Goal: Task Accomplishment & Management: Manage account settings

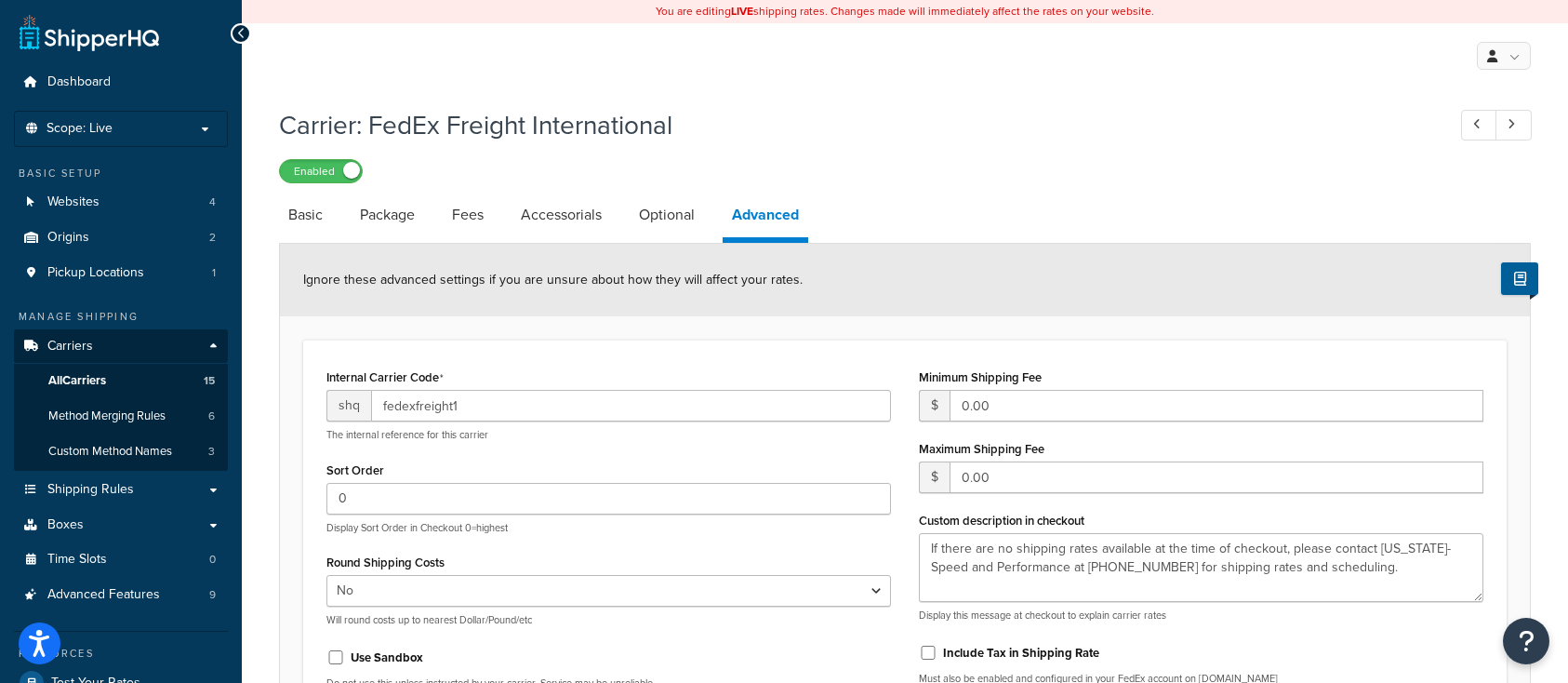
select select "false"
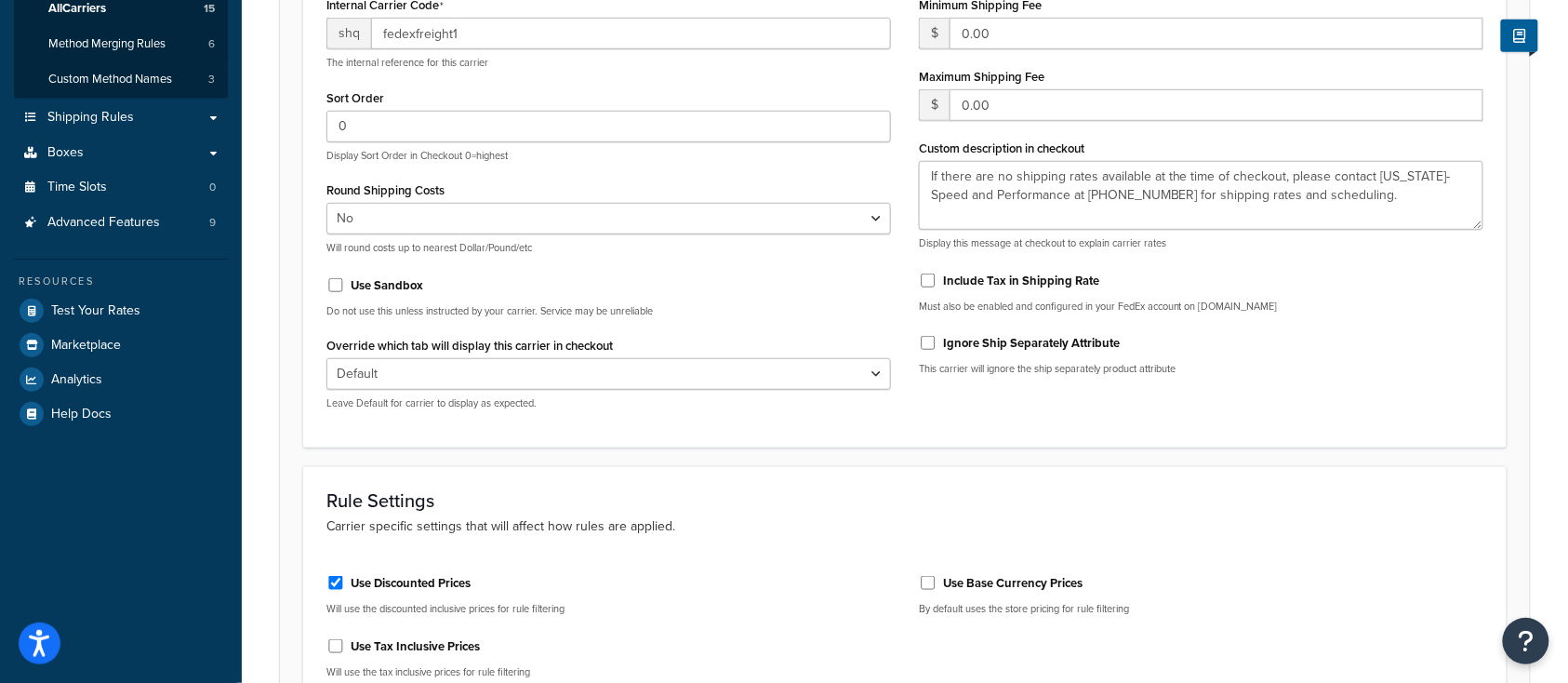
click at [1321, 578] on div "Use Base Currency Prices" at bounding box center [1201, 582] width 565 height 28
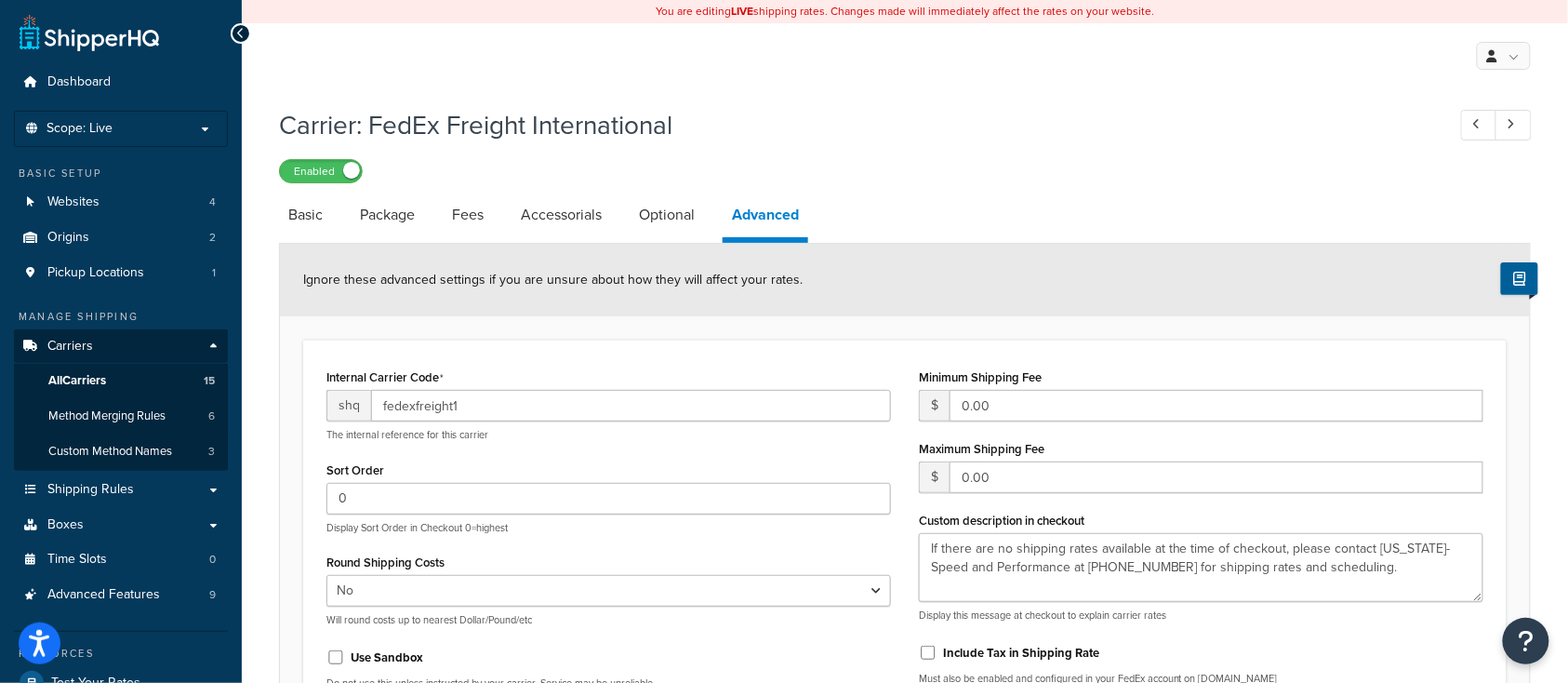
scroll to position [124, 0]
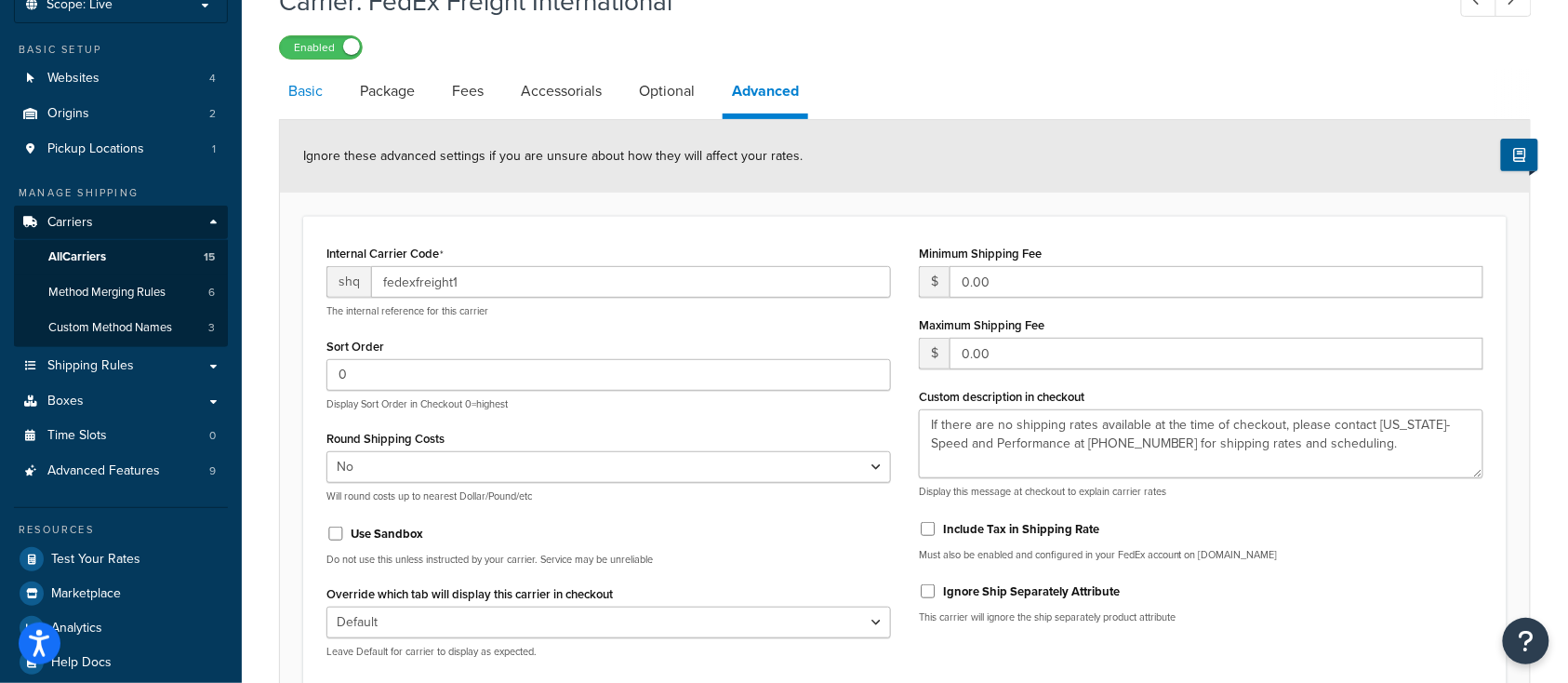
click at [317, 95] on link "Basic" at bounding box center [306, 91] width 53 height 45
select select "fedExFreight"
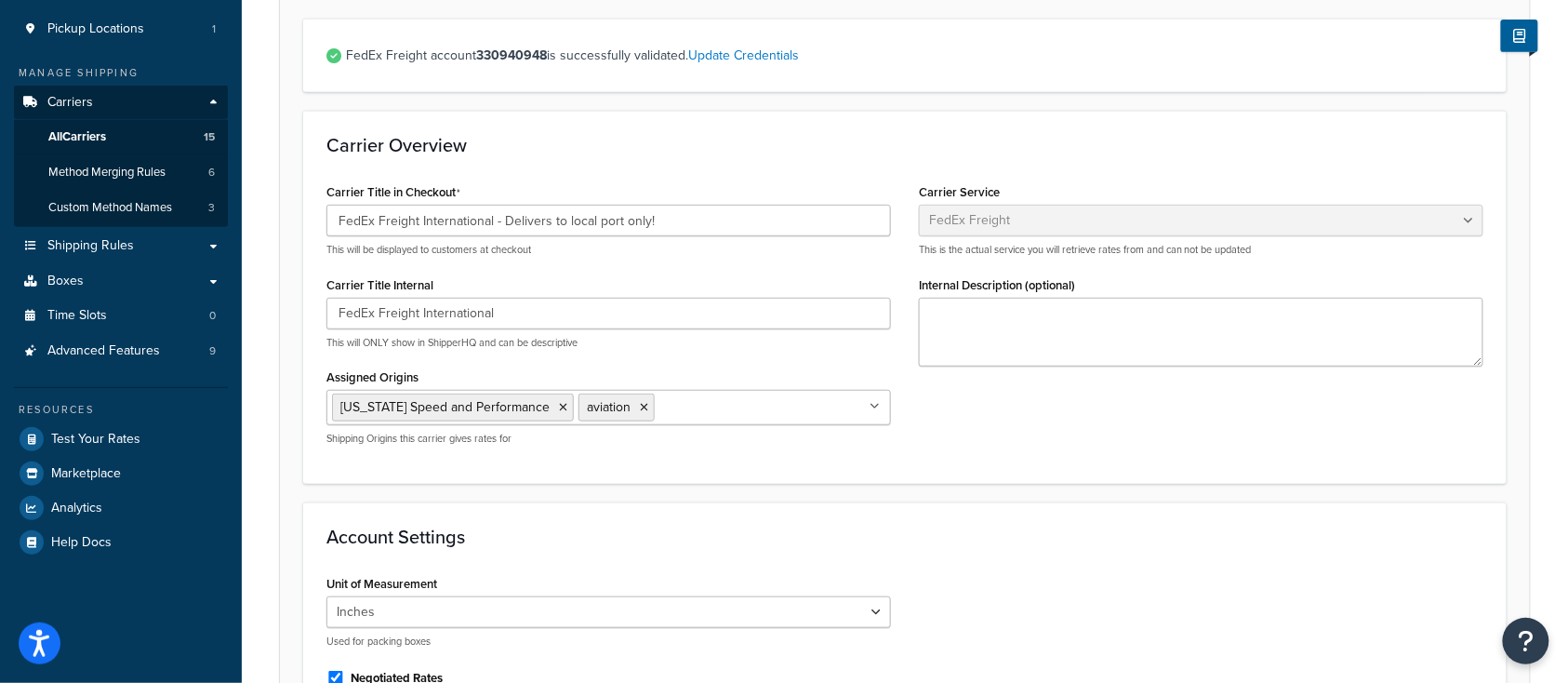
scroll to position [247, 0]
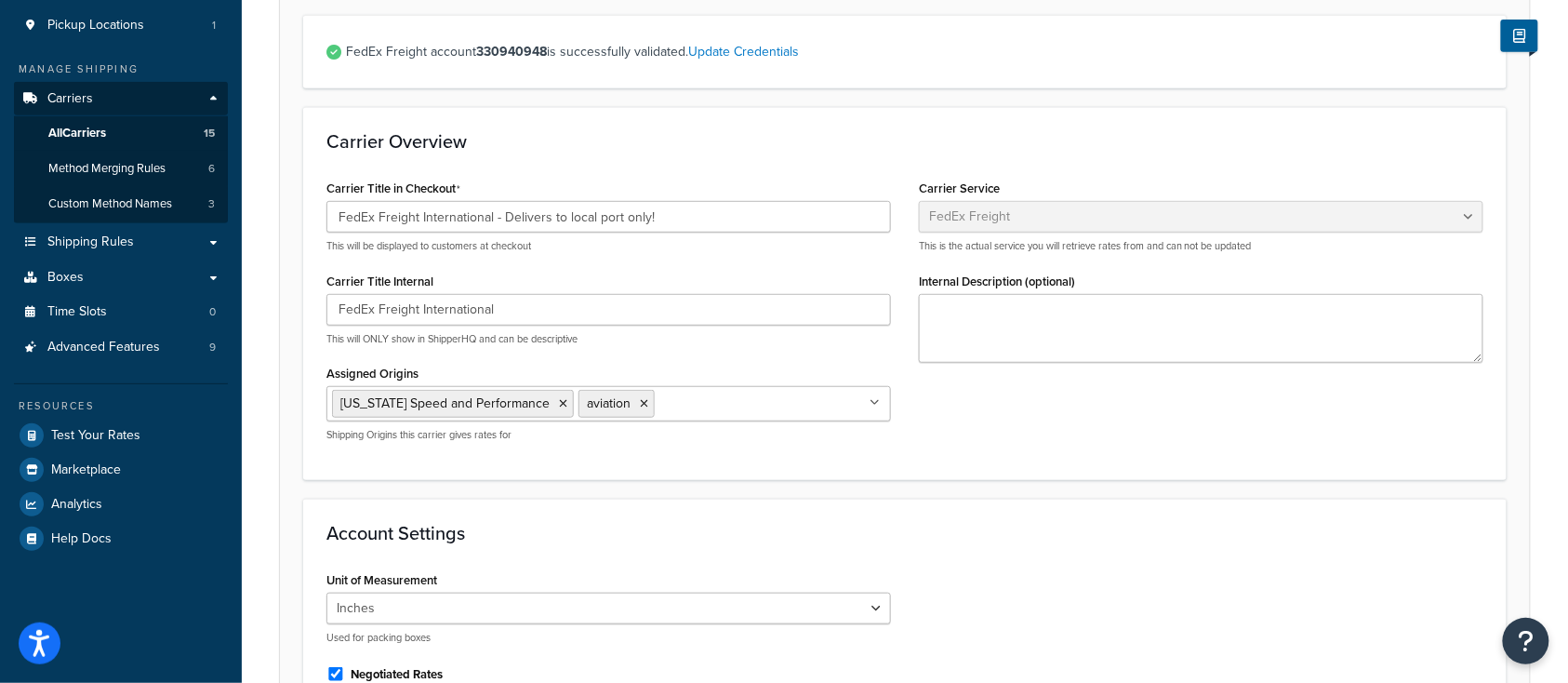
click at [1005, 374] on div "Carrier Service Table Rates Flat Rate Free Shipping In-Store Pickup Same Day De…" at bounding box center [1201, 275] width 593 height 201
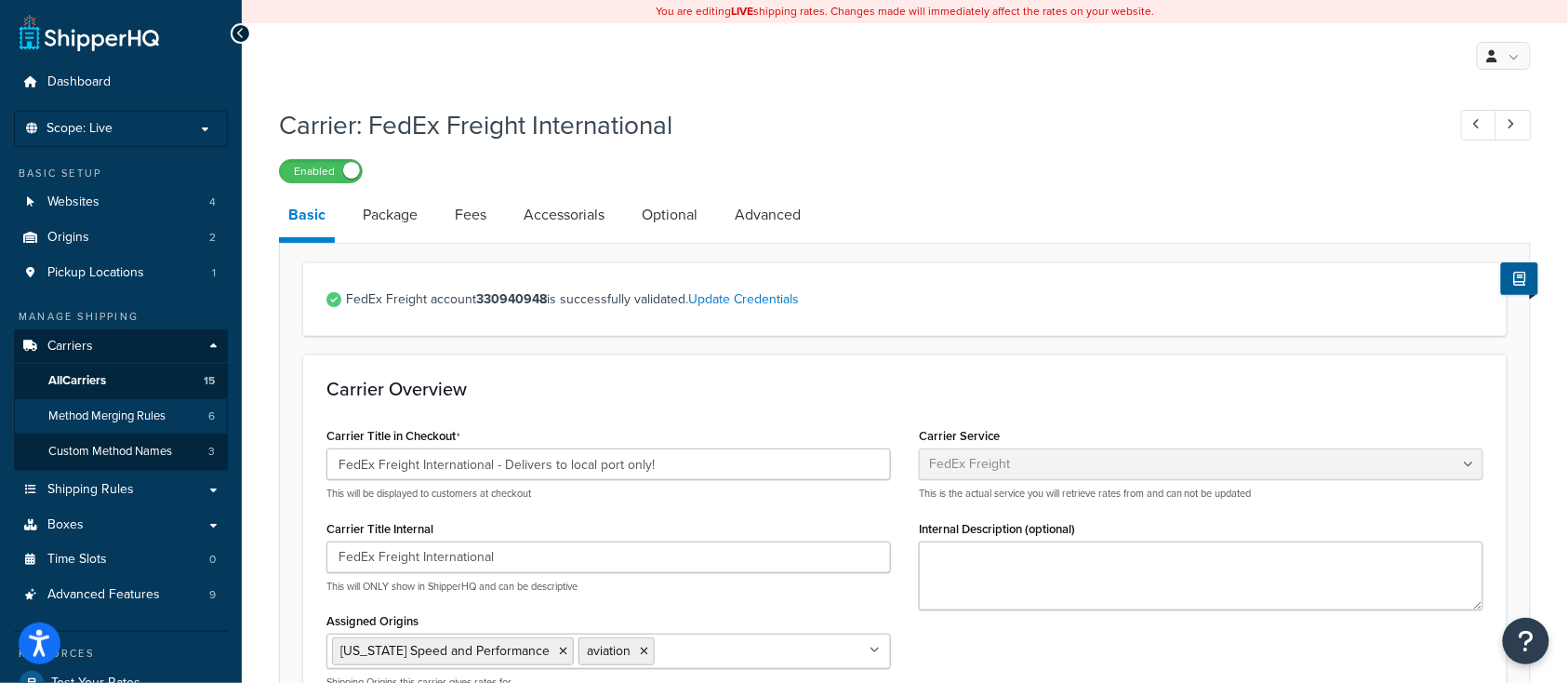
scroll to position [0, 0]
click at [887, 113] on h1 "Carrier: FedEx Freight International" at bounding box center [853, 125] width 1148 height 37
click at [359, 217] on link "Package" at bounding box center [390, 215] width 73 height 45
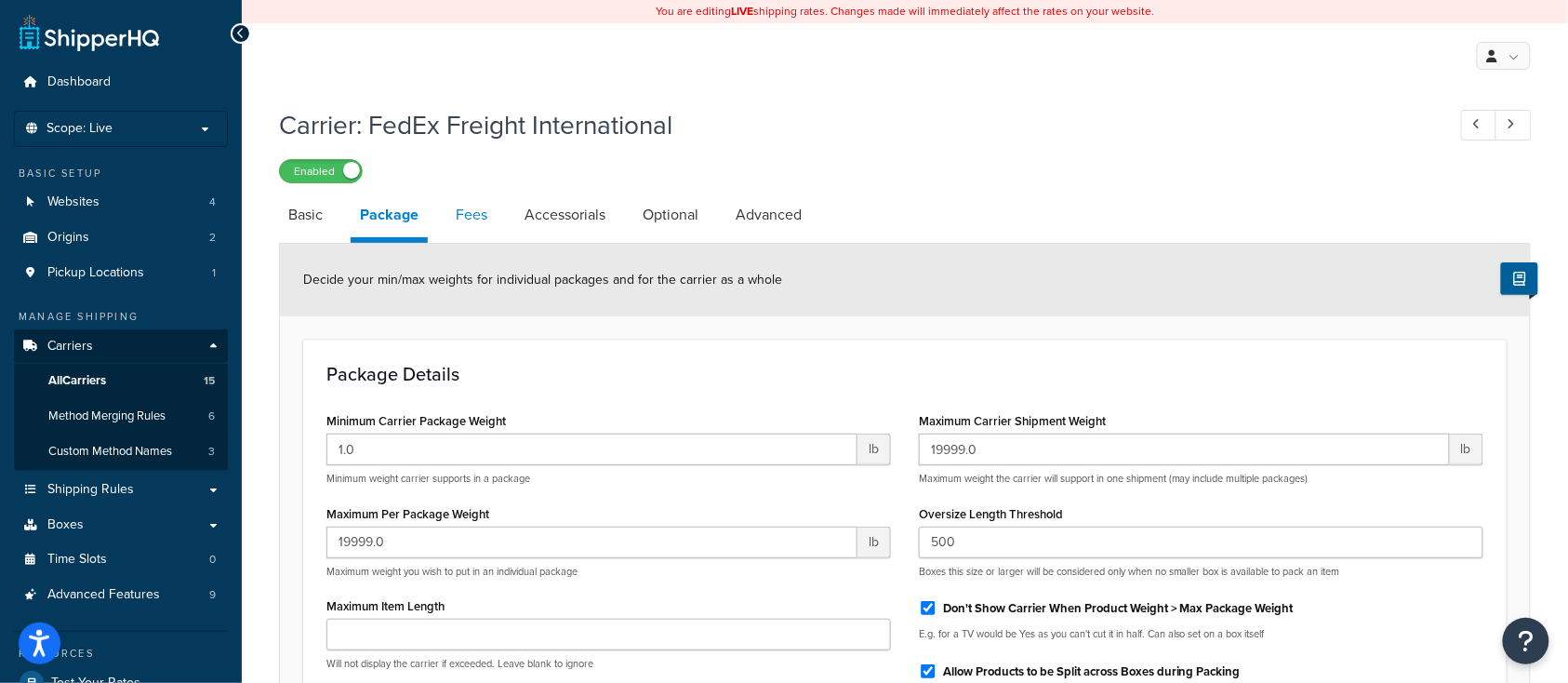
click at [479, 210] on link "Fees" at bounding box center [471, 215] width 50 height 45
select select "AFTER"
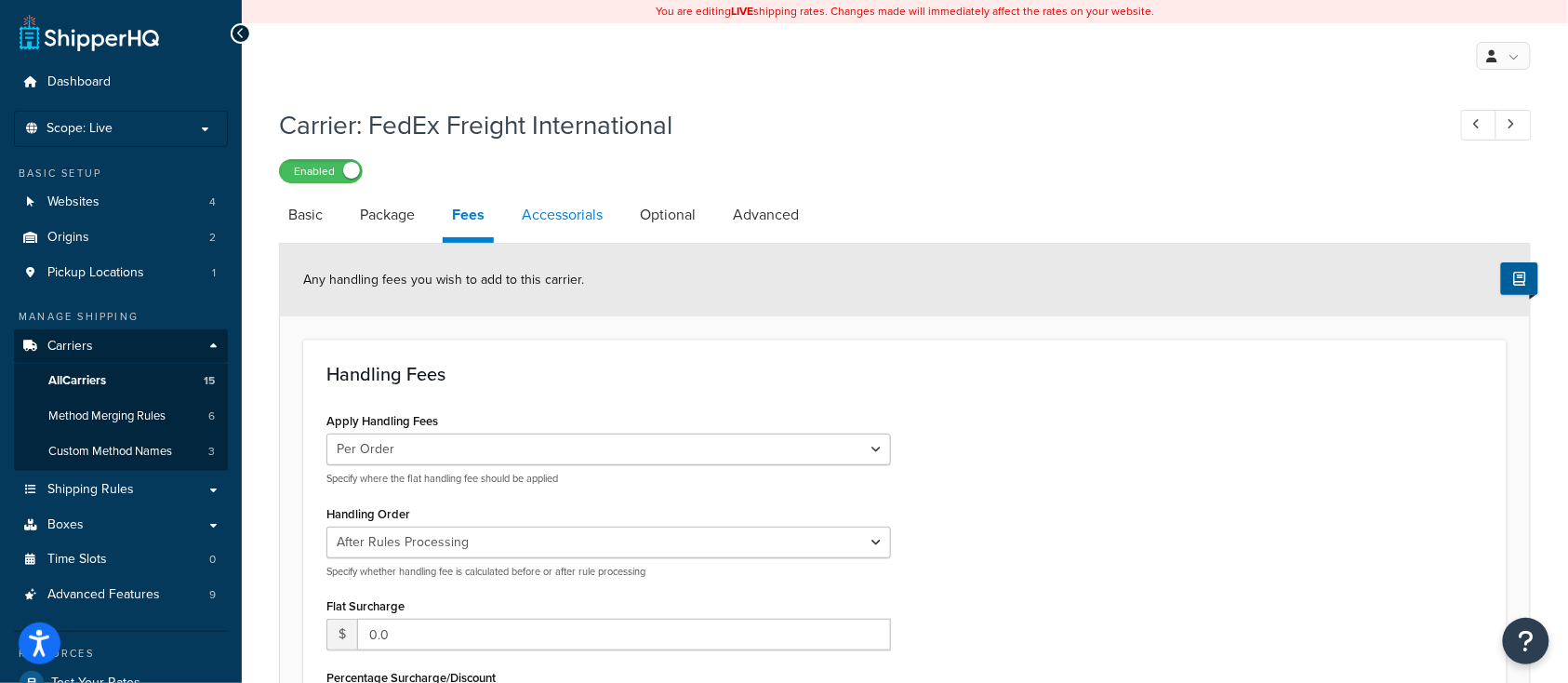
click at [553, 222] on link "Accessorials" at bounding box center [562, 215] width 100 height 45
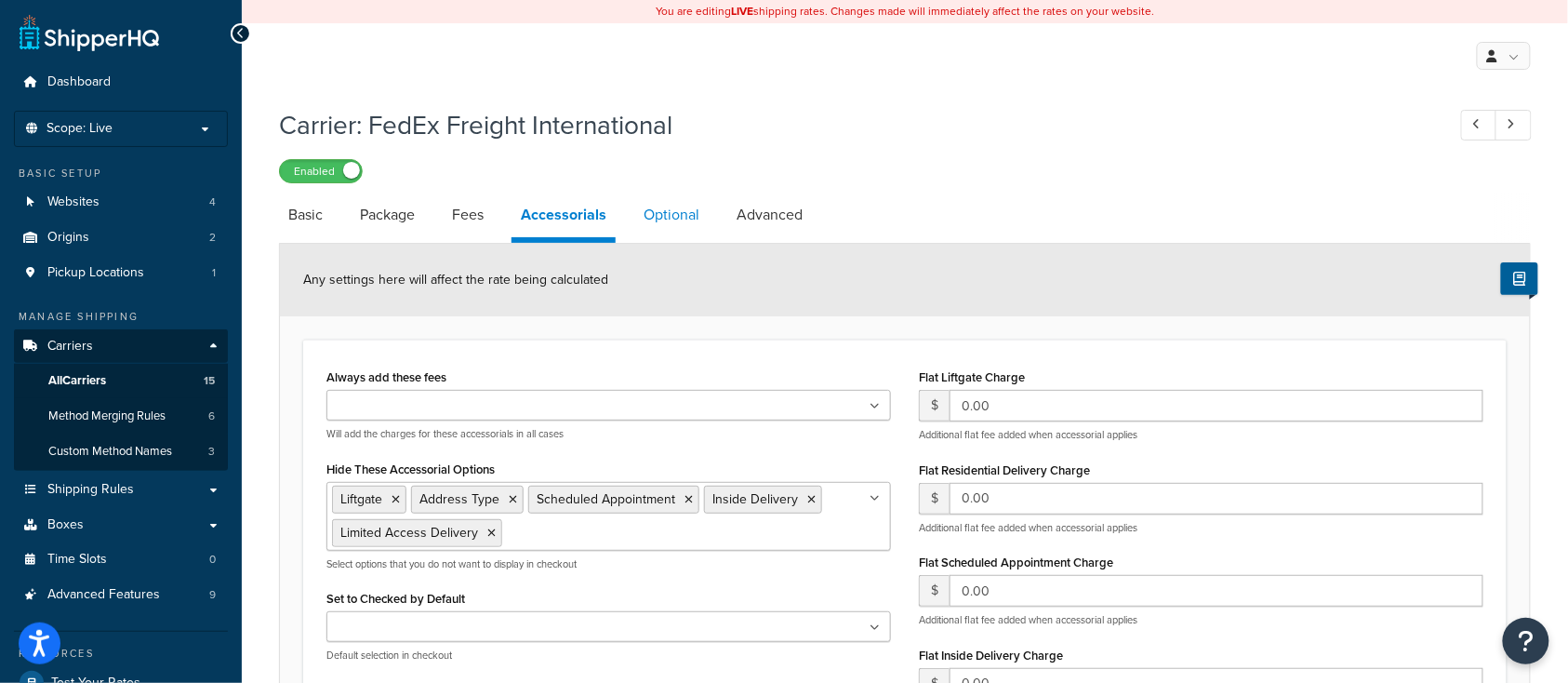
click at [684, 213] on link "Optional" at bounding box center [671, 215] width 74 height 45
select select "55"
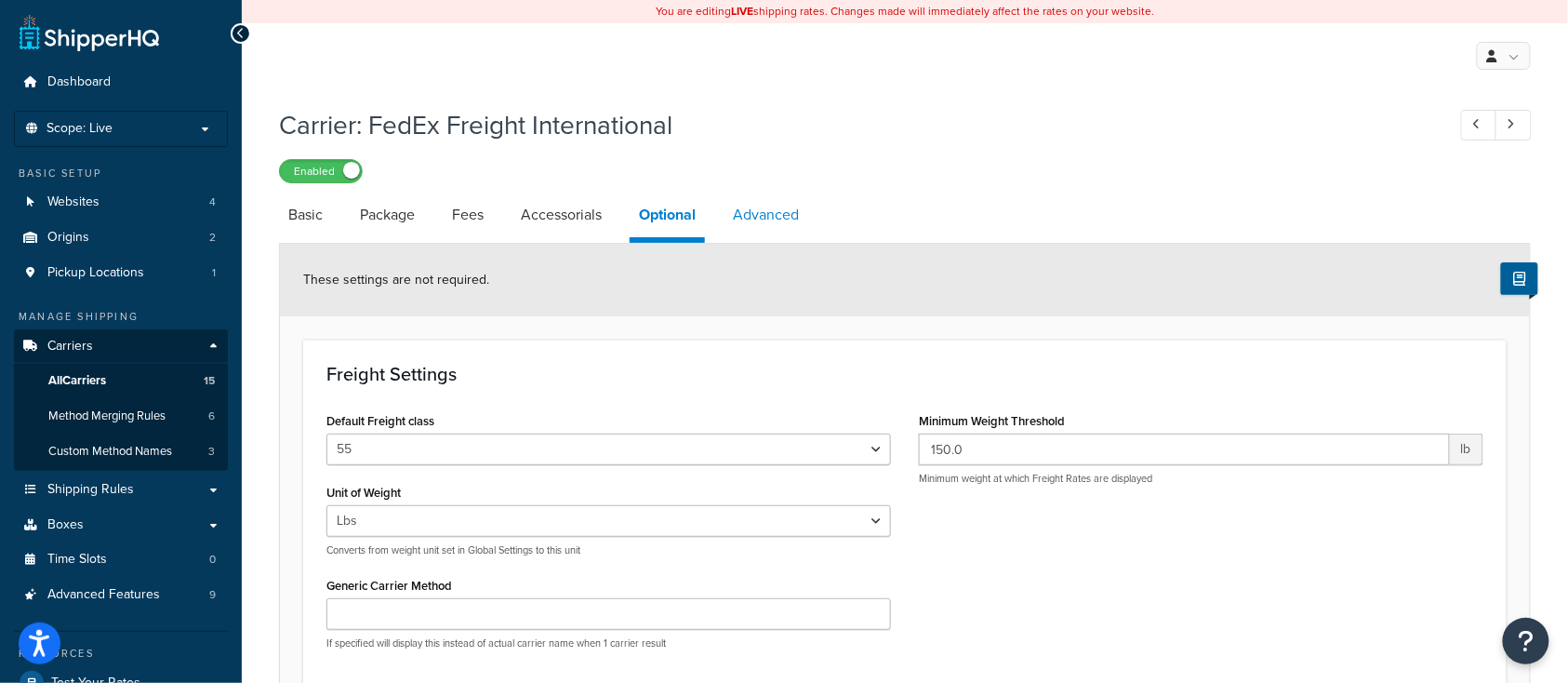
click at [774, 212] on link "Advanced" at bounding box center [766, 215] width 85 height 45
select select "false"
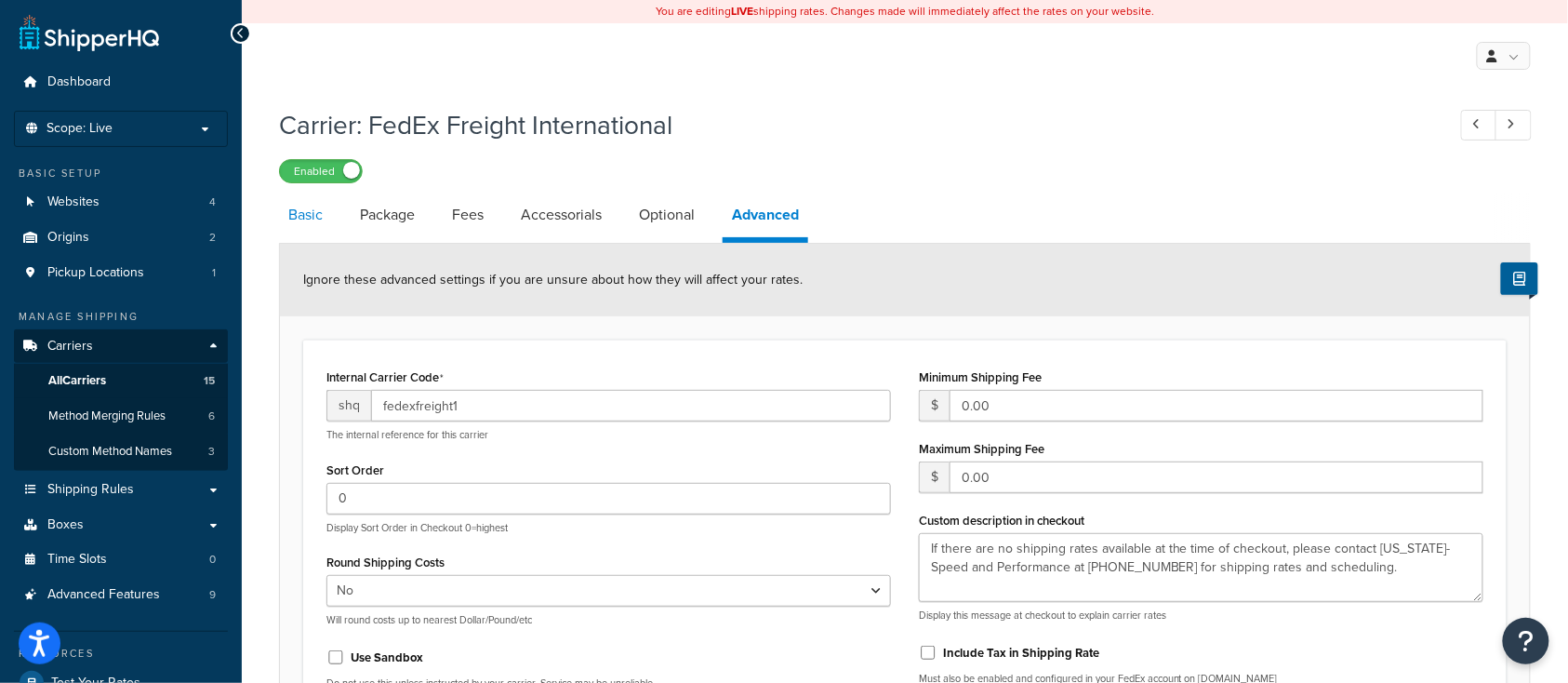
click at [296, 217] on link "Basic" at bounding box center [306, 215] width 53 height 45
select select "fedExFreight"
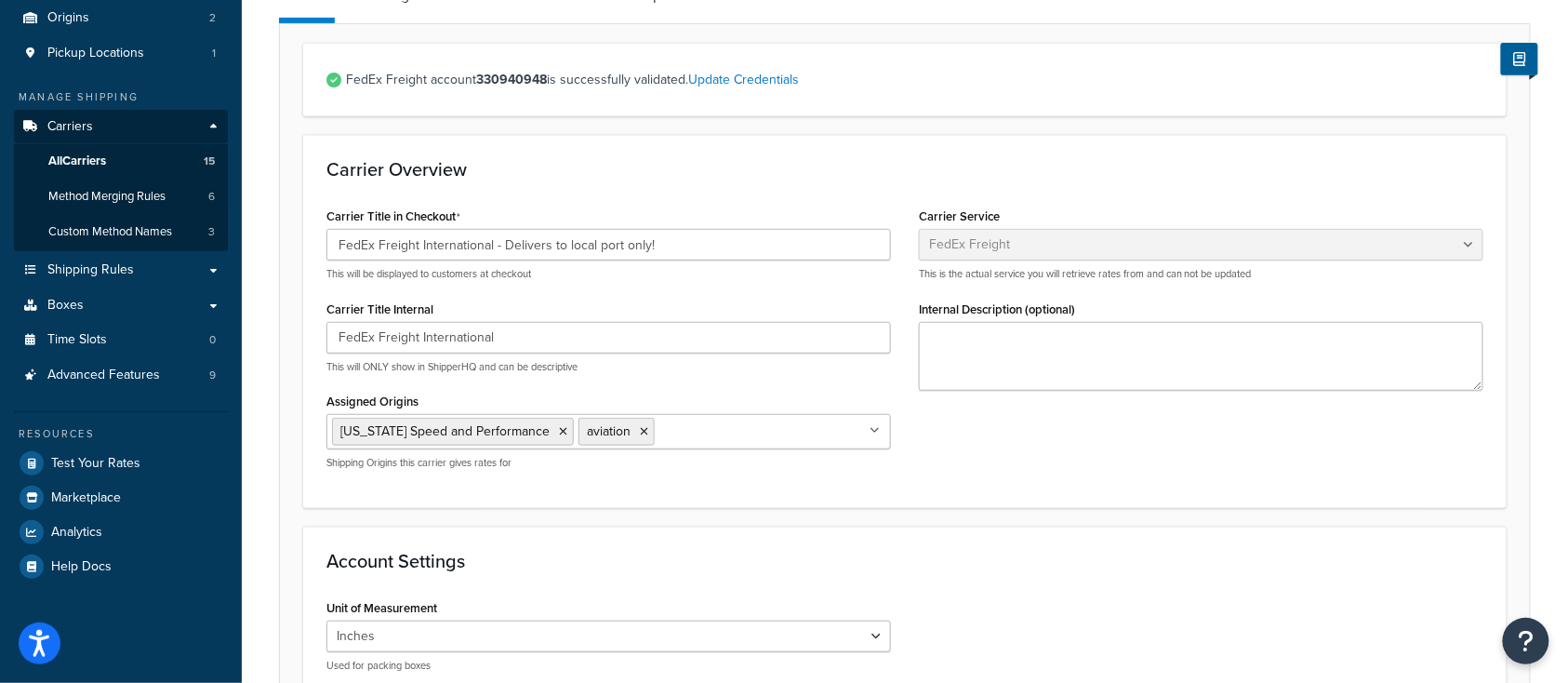
scroll to position [59, 0]
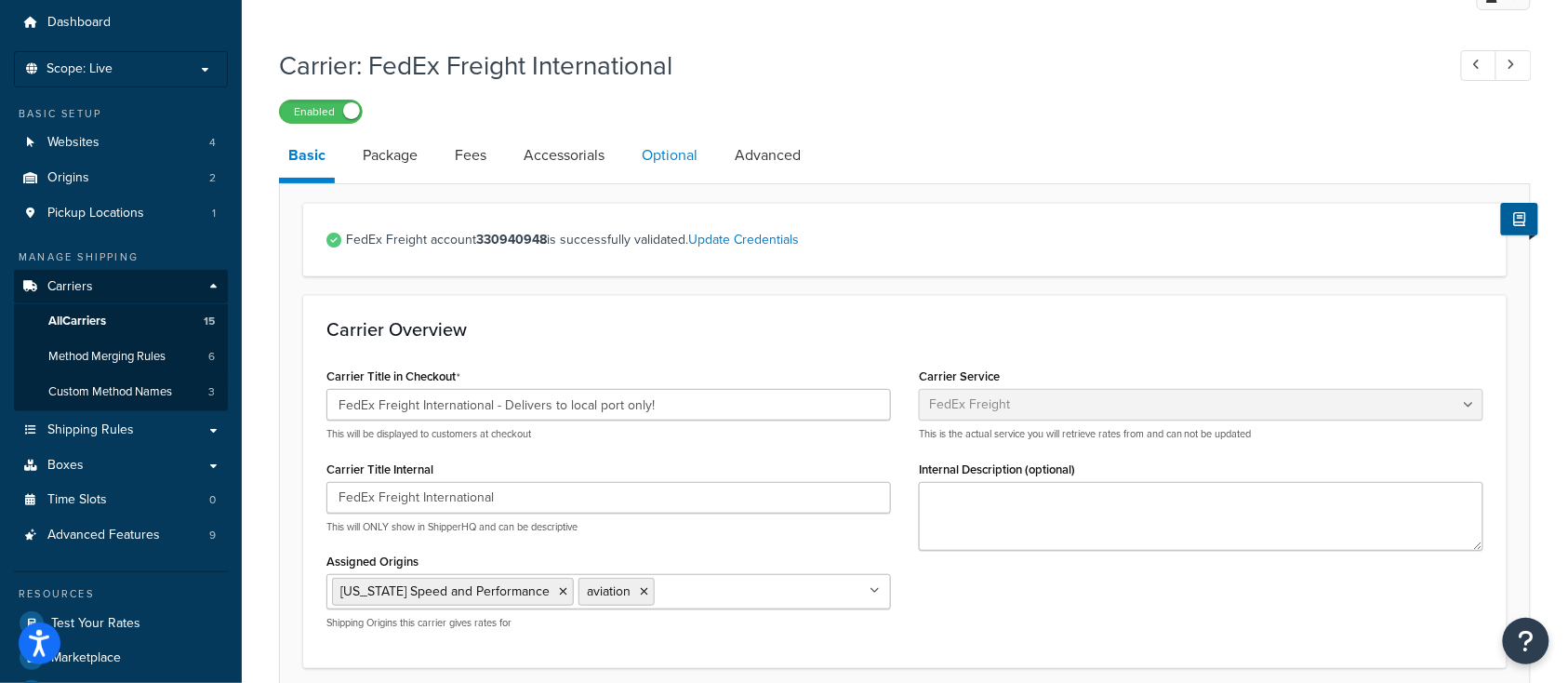
click at [670, 150] on link "Optional" at bounding box center [669, 154] width 74 height 45
select select "55"
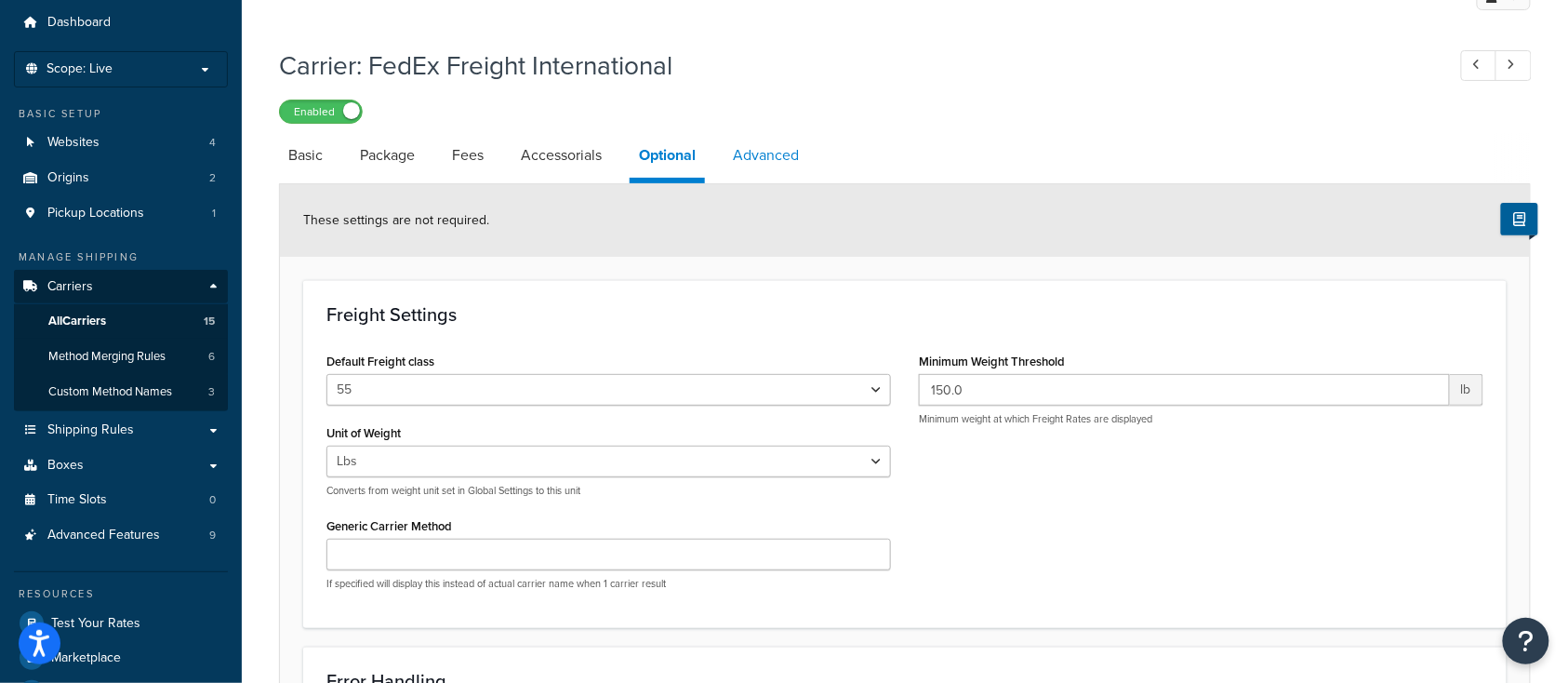
click at [774, 163] on link "Advanced" at bounding box center [766, 154] width 85 height 45
select select "false"
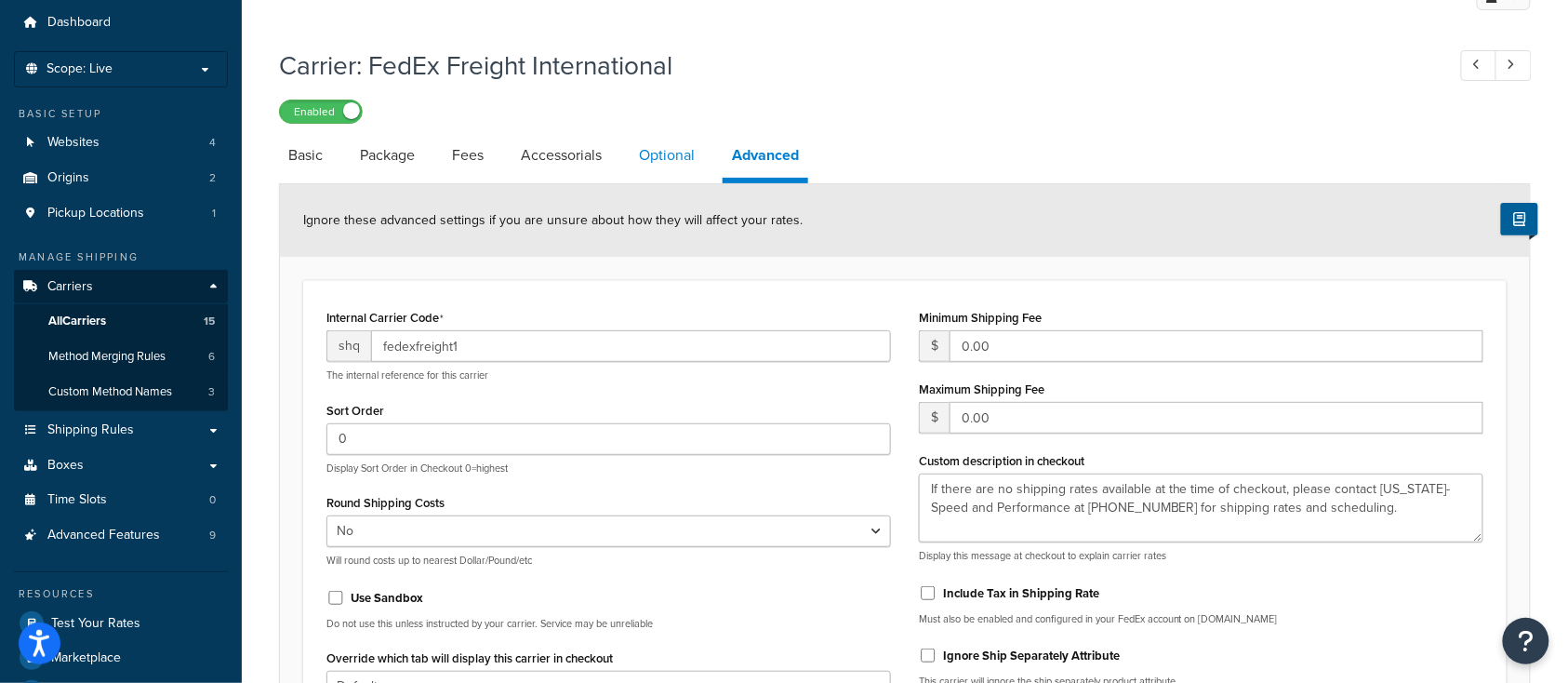
click at [668, 166] on link "Optional" at bounding box center [666, 154] width 74 height 45
select select "55"
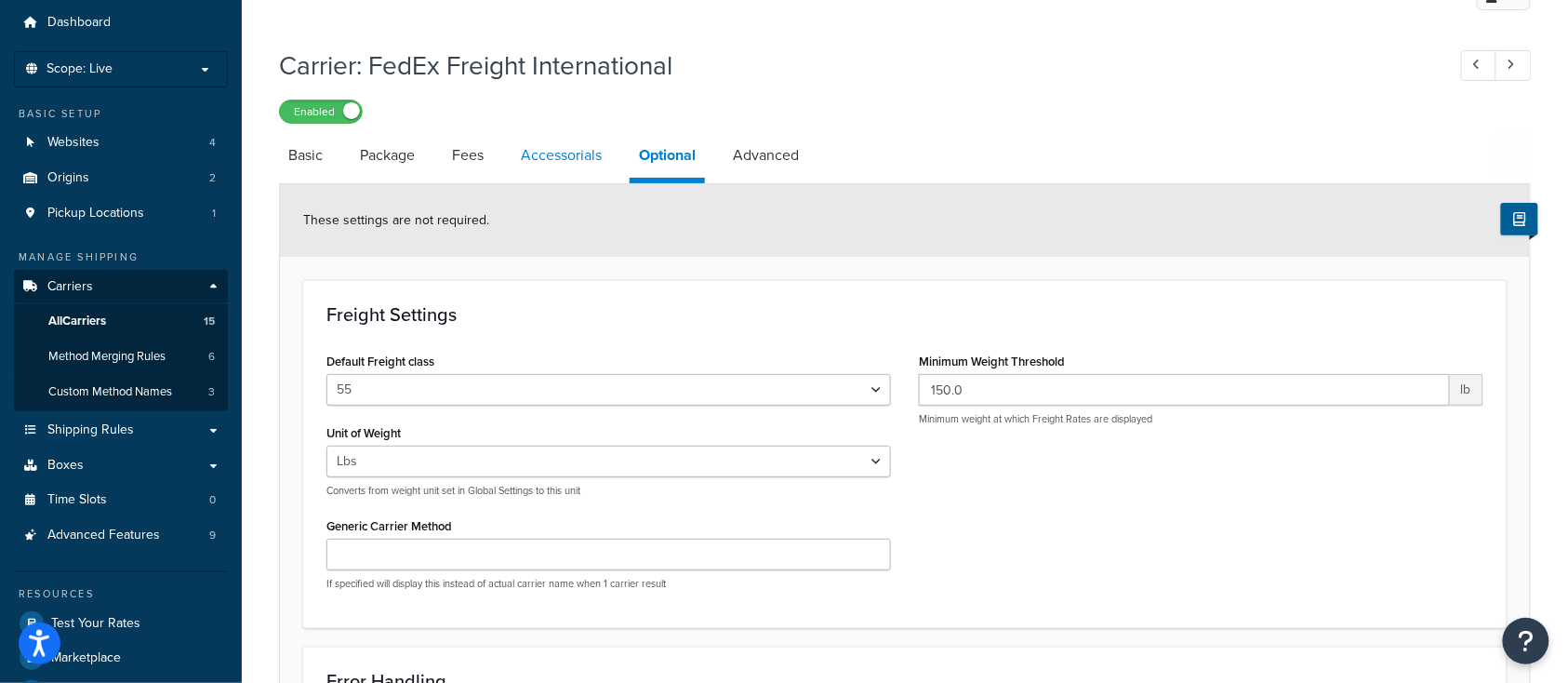
click at [570, 162] on link "Accessorials" at bounding box center [561, 154] width 100 height 45
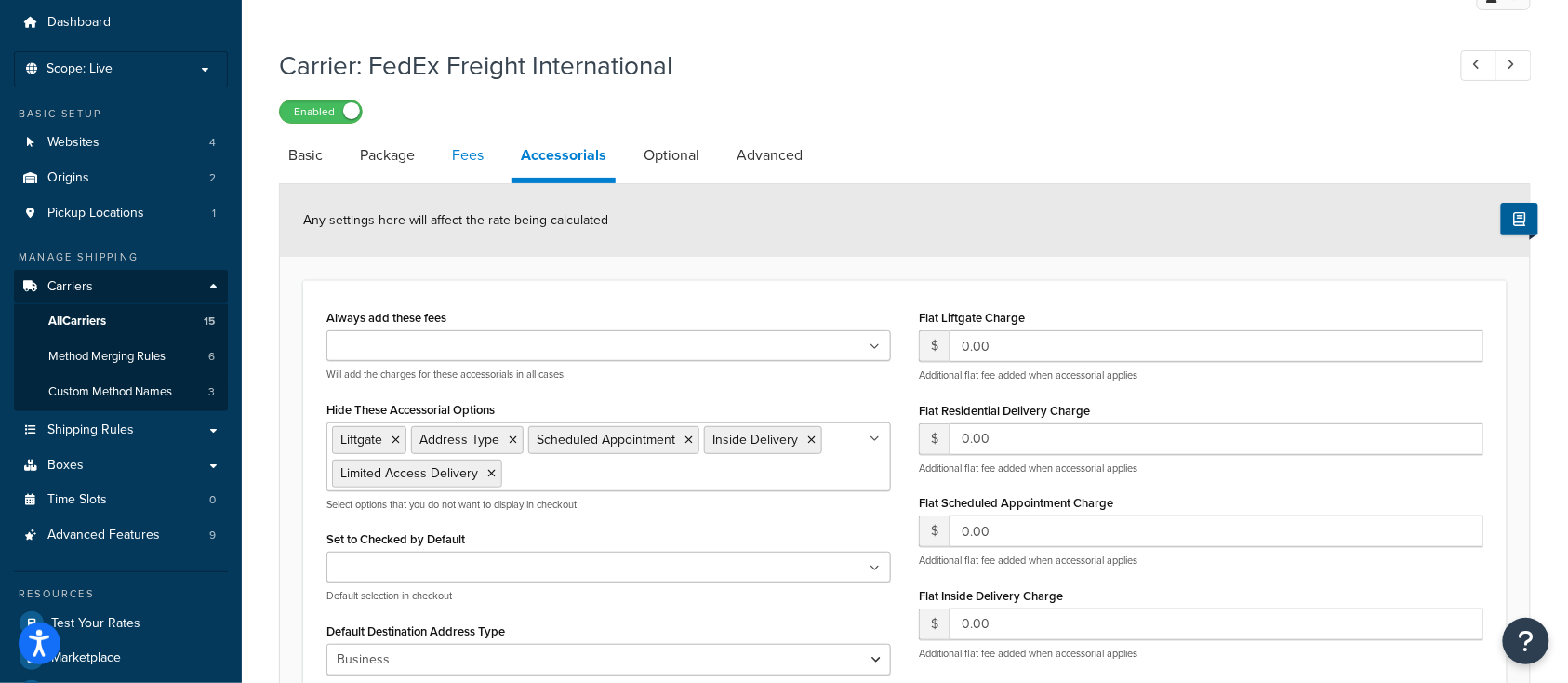
click at [455, 156] on link "Fees" at bounding box center [468, 154] width 50 height 45
select select "AFTER"
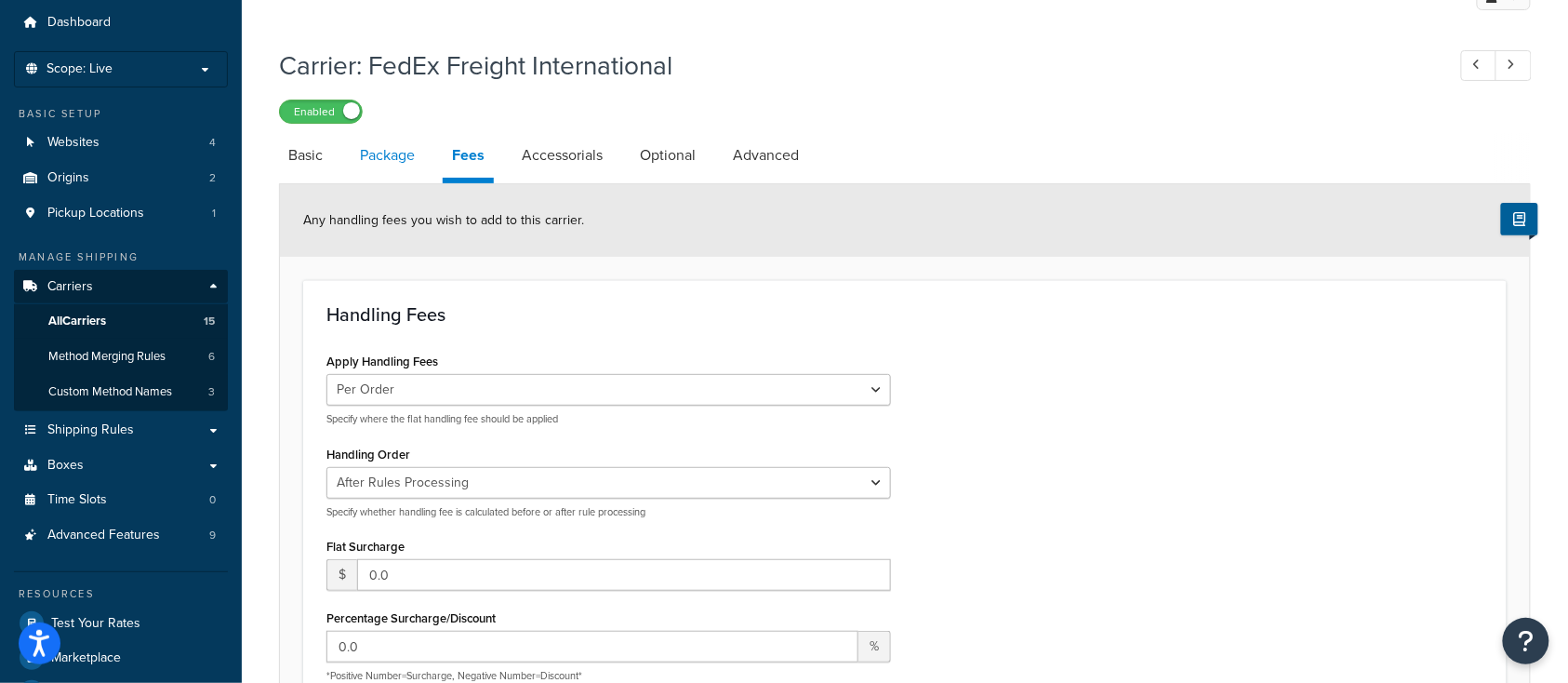
click at [387, 155] on link "Package" at bounding box center [387, 154] width 73 height 45
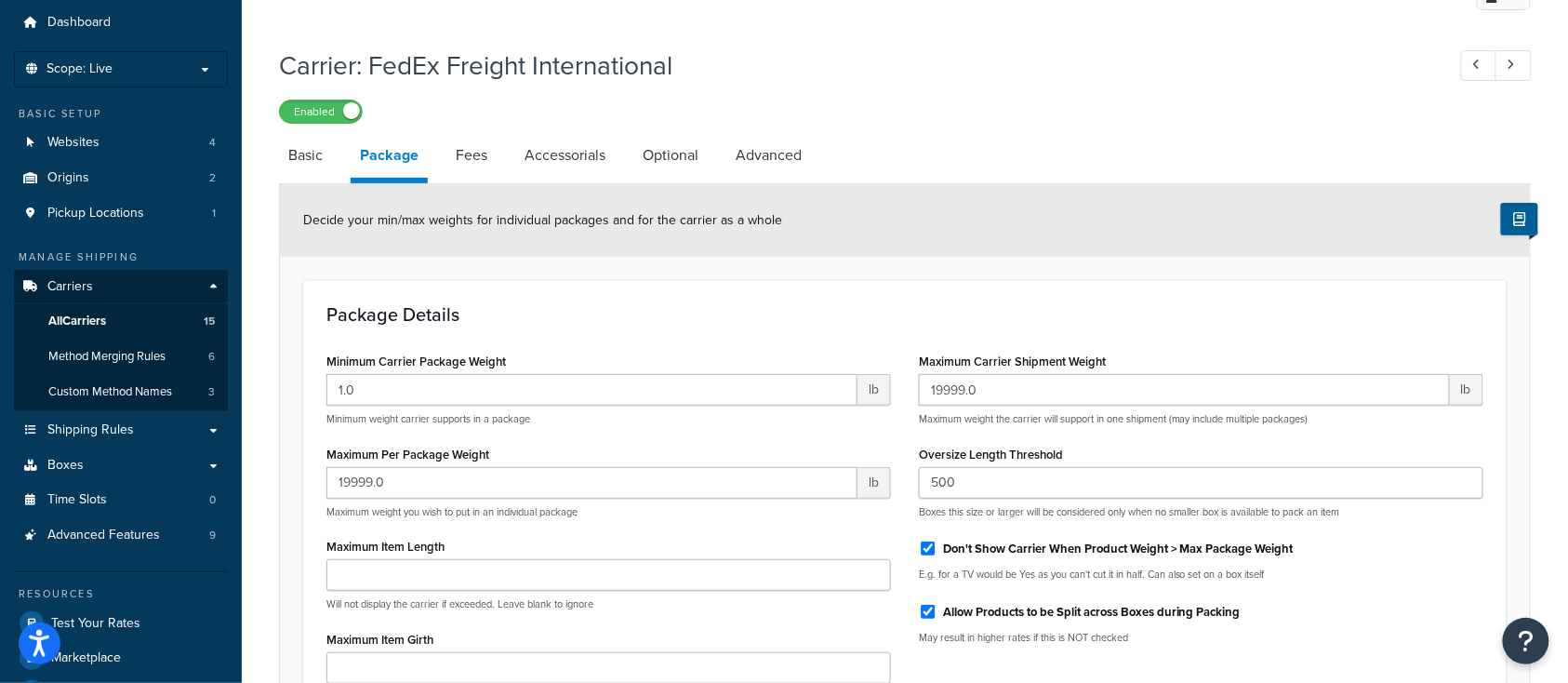
click at [261, 159] on div "Carrier: FedEx Freight International Enabled Basic Package Fees Accessorials Op…" at bounding box center [904, 498] width 1327 height 920
click at [306, 157] on link "Basic" at bounding box center [306, 154] width 53 height 45
select select "fedExFreight"
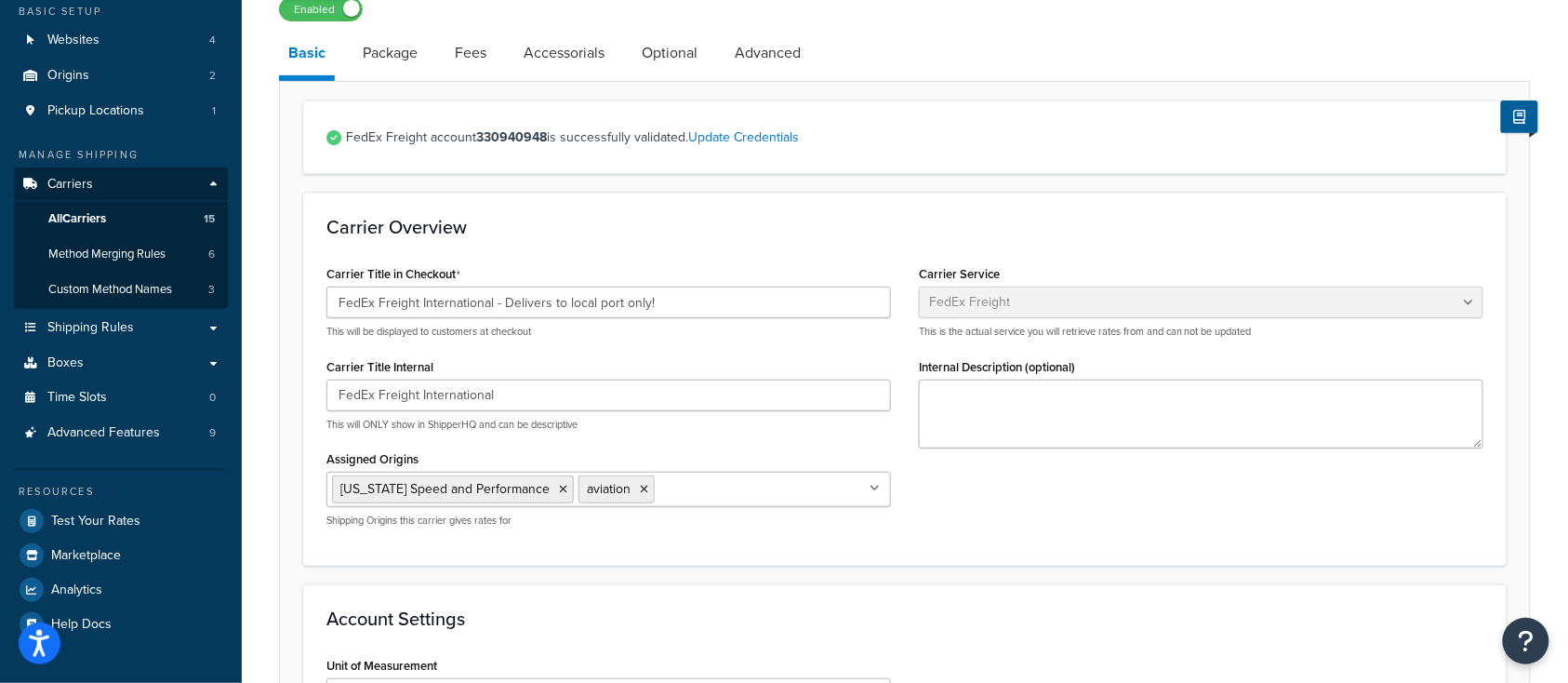
scroll to position [183, 0]
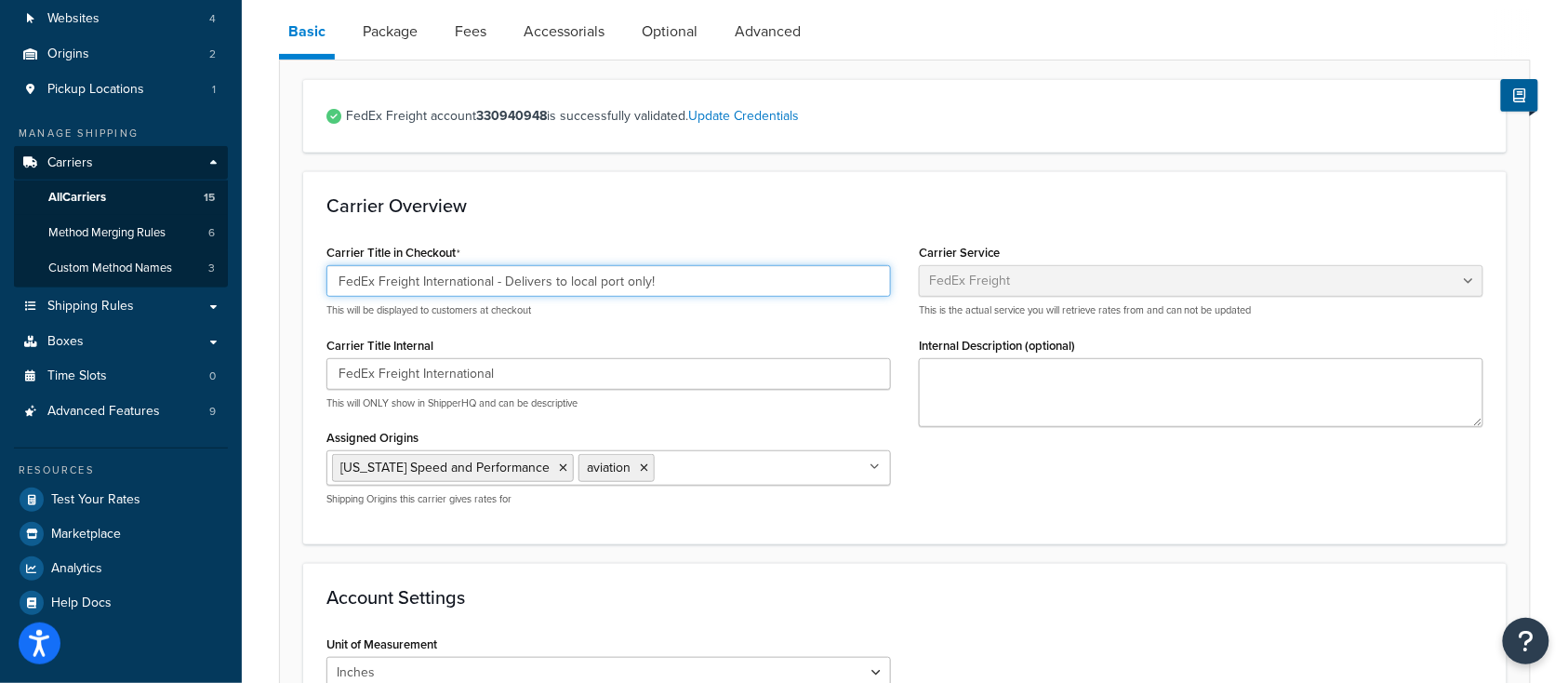
click at [503, 281] on input "FedEx Freight International - Delivers to local port only!" at bounding box center [608, 281] width 565 height 32
type input "FedEx Freight International - Freight delivers to local port only!"
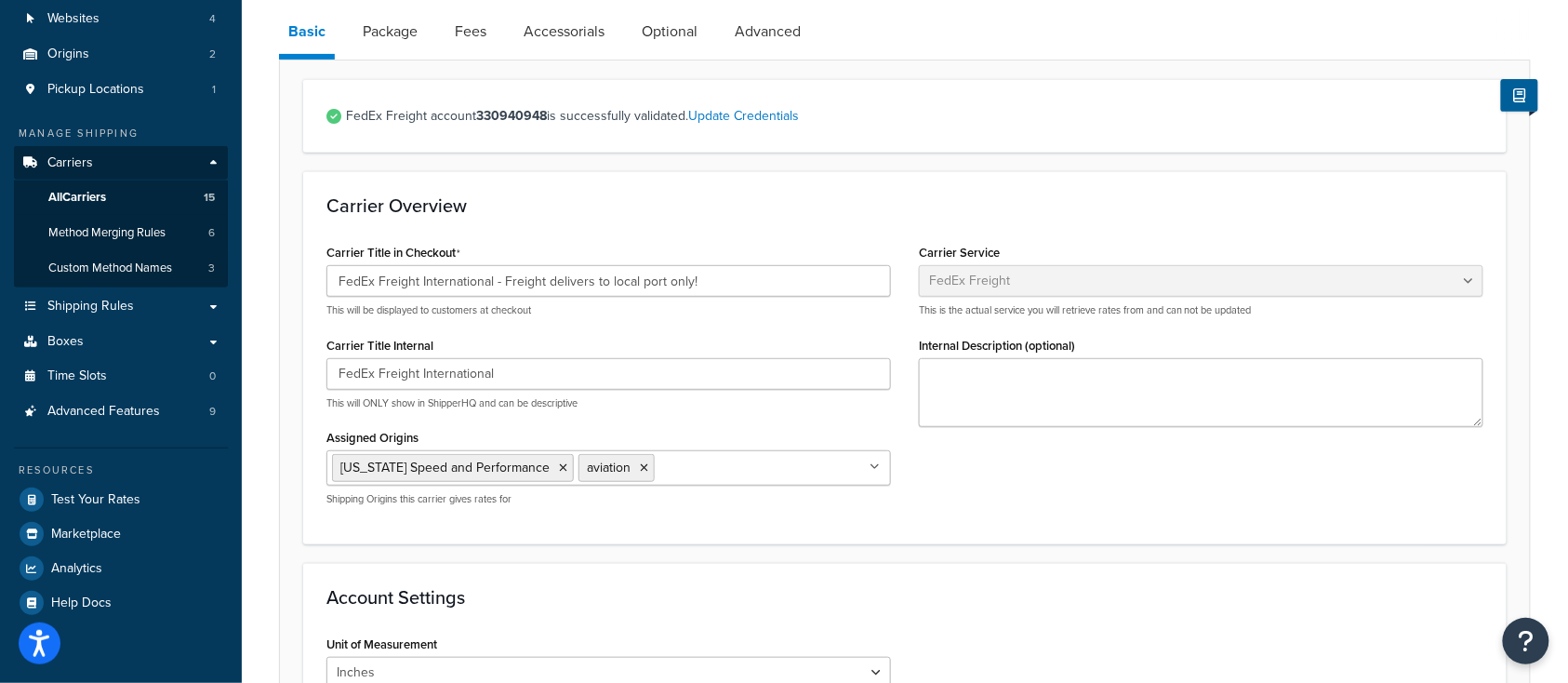
click at [1053, 473] on div "Carrier Title in Checkout FedEx Freight International - Freight delivers to loc…" at bounding box center [905, 380] width 1185 height 281
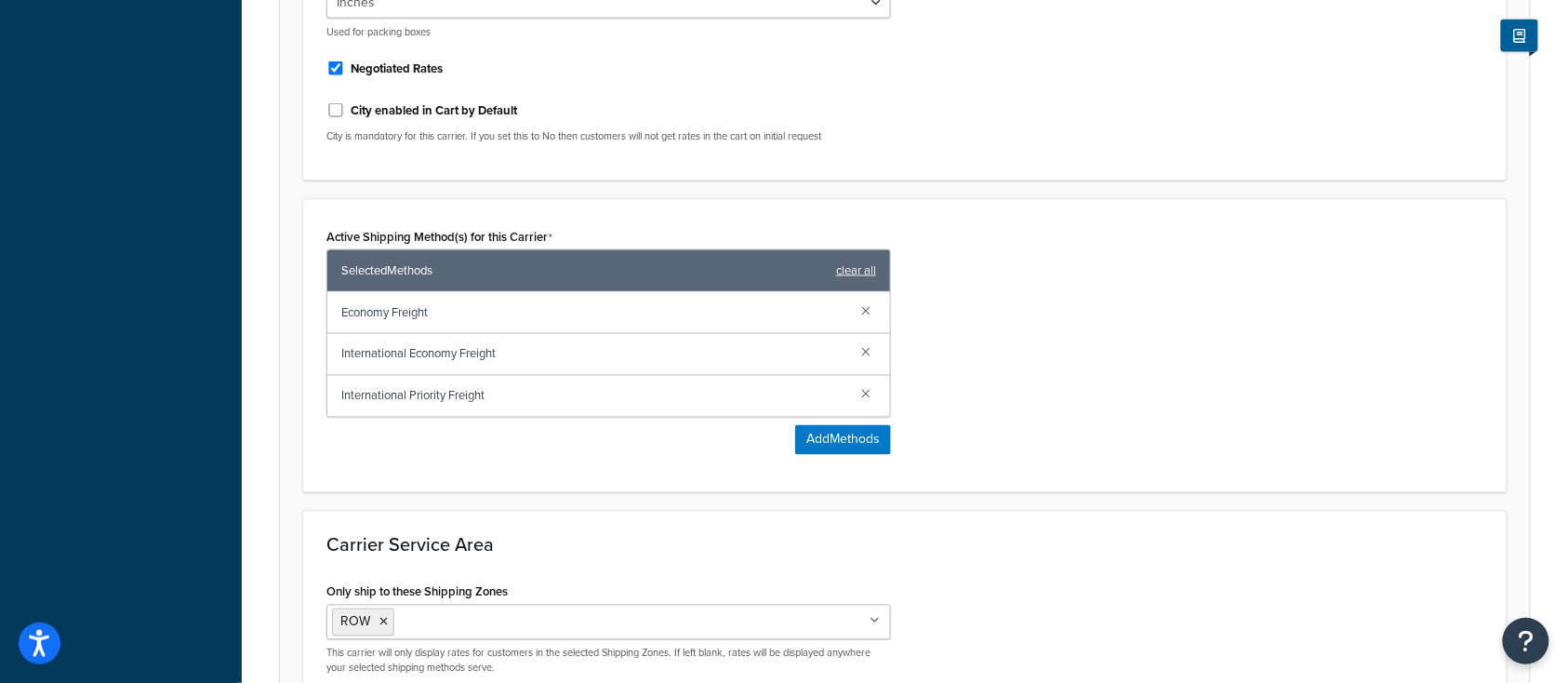
scroll to position [1052, 0]
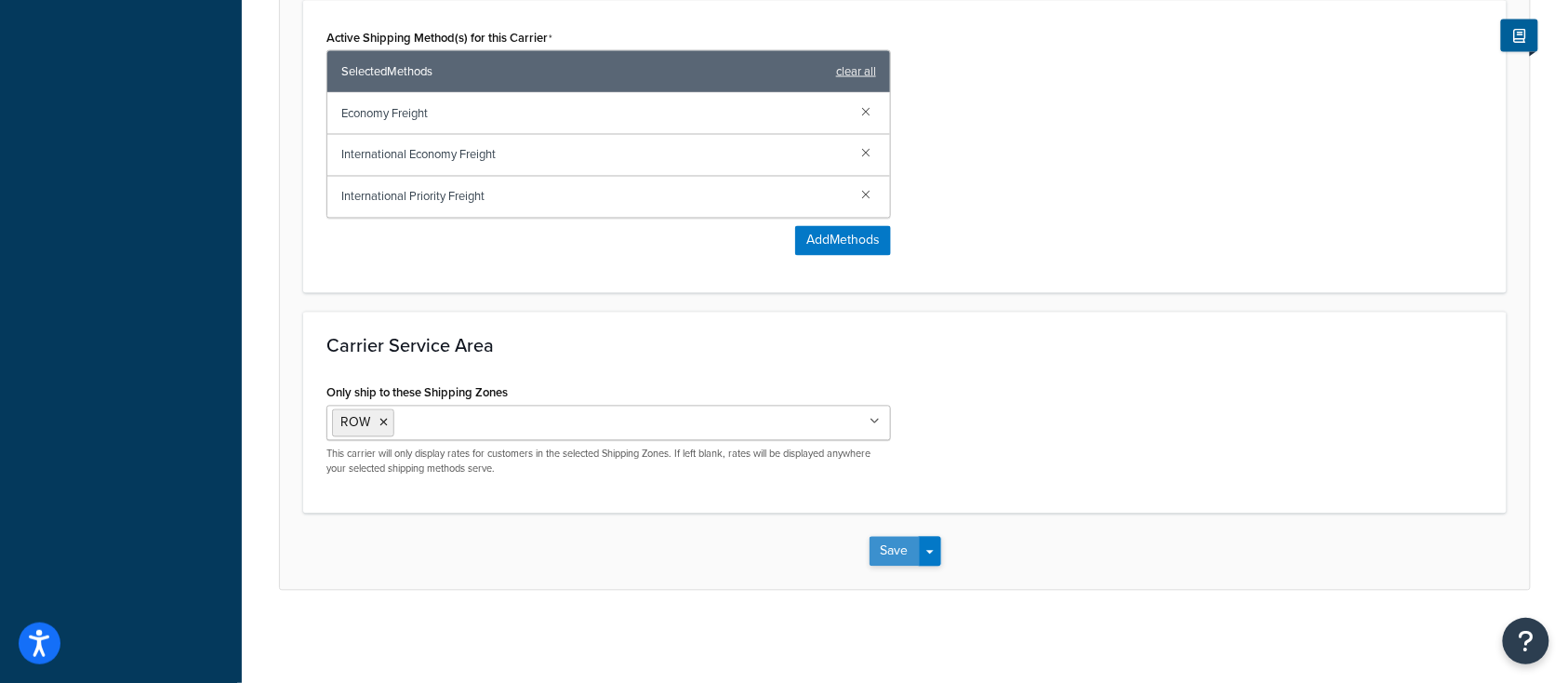
click at [909, 552] on button "Save" at bounding box center [894, 551] width 50 height 30
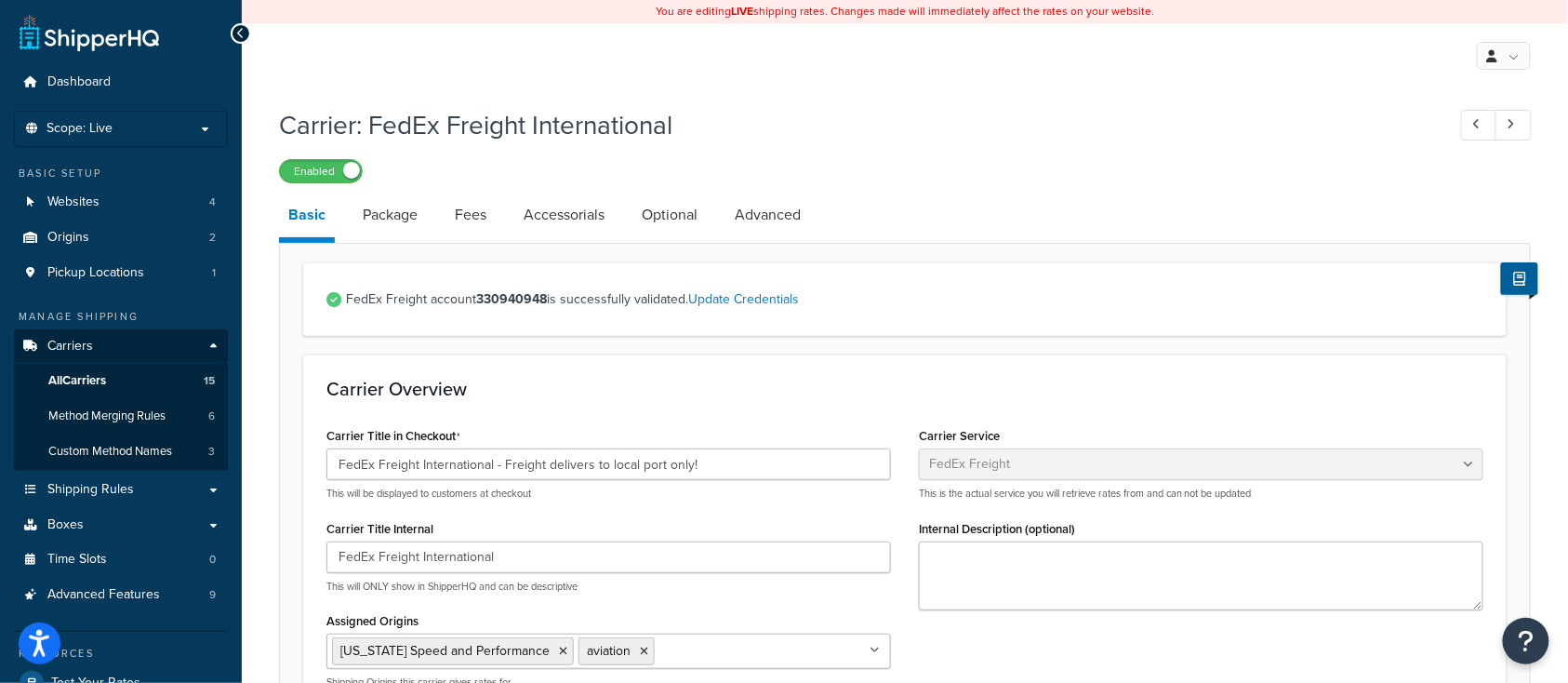
click at [951, 153] on div "Carrier: FedEx Freight International Enabled" at bounding box center [904, 141] width 1251 height 85
click at [1003, 133] on h1 "Carrier: FedEx Freight International" at bounding box center [853, 125] width 1148 height 37
